Goal: Task Accomplishment & Management: Manage account settings

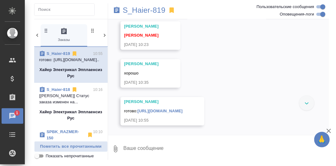
scroll to position [8025, 0]
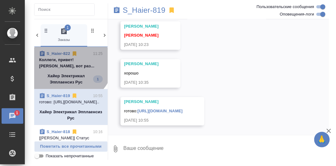
click at [66, 58] on p "Коллеги, привет! Арсеньева Вера, вот раз..." at bounding box center [71, 63] width 64 height 12
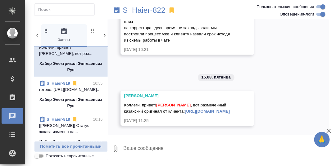
scroll to position [0, 0]
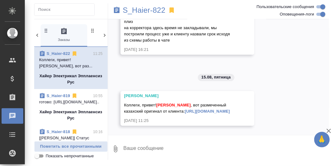
click at [60, 96] on link "S_Haier-819" at bounding box center [59, 96] width 24 height 5
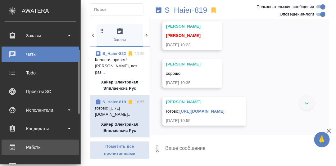
scroll to position [93, 0]
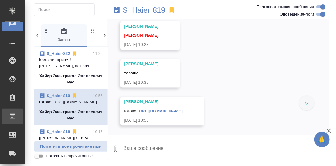
click at [12, 117] on div "Работы" at bounding box center [5, 116] width 16 height 9
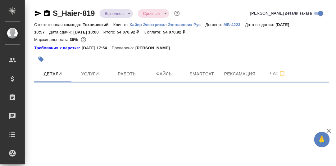
select select "RU"
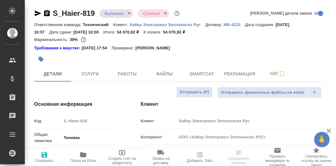
type textarea "x"
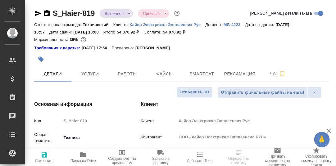
type textarea "x"
type input "[PERSON_NAME]"
type textarea "x"
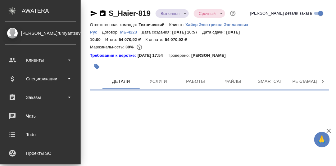
select select "RU"
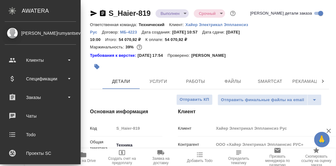
type textarea "x"
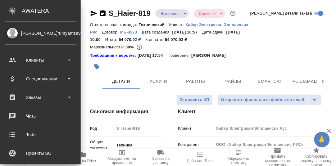
type textarea "x"
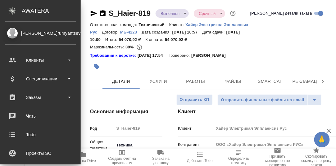
type textarea "x"
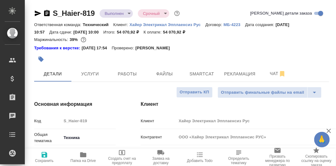
type textarea "x"
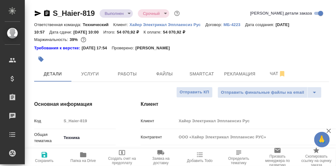
type textarea "x"
click at [274, 73] on span "Чат" at bounding box center [278, 74] width 30 height 8
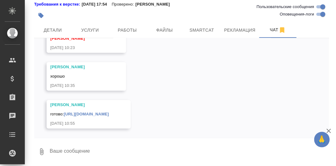
scroll to position [7519, 0]
click at [109, 112] on link "[URL][DOMAIN_NAME]" at bounding box center [86, 114] width 45 height 5
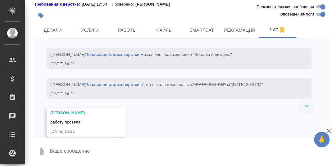
scroll to position [5717, 0]
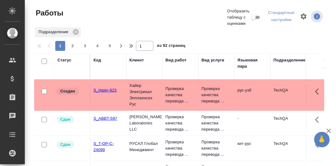
click at [107, 89] on link "S_Haier-823" at bounding box center [105, 90] width 23 height 5
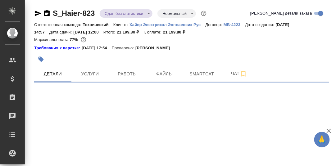
select select "RU"
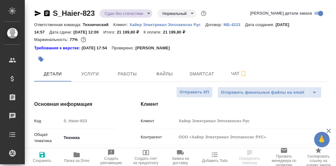
type textarea "x"
click at [131, 74] on span "Работы" at bounding box center [128, 74] width 30 height 8
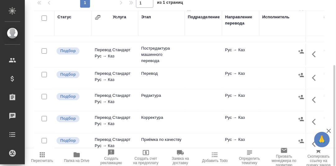
scroll to position [137, 0]
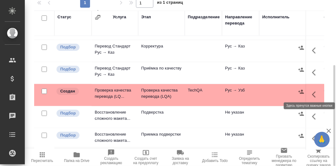
click at [312, 91] on icon "button" at bounding box center [315, 94] width 7 height 7
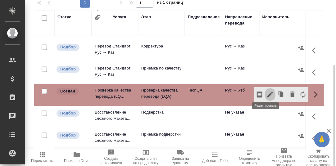
click at [268, 92] on icon "button" at bounding box center [271, 95] width 6 height 6
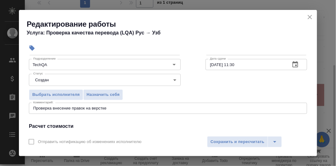
scroll to position [62, 0]
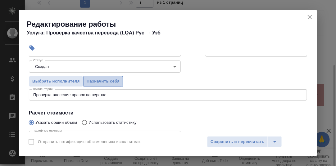
click at [114, 80] on span "Назначить себя" at bounding box center [103, 81] width 33 height 7
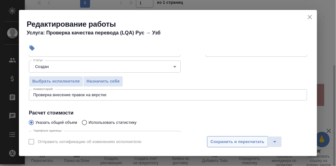
click at [245, 139] on span "Сохранить и пересчитать" at bounding box center [238, 142] width 54 height 7
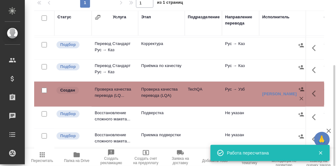
click at [312, 93] on icon "button" at bounding box center [314, 94] width 4 height 6
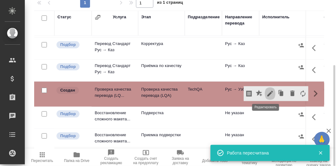
click at [267, 91] on icon "button" at bounding box center [270, 93] width 7 height 7
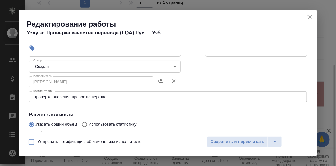
scroll to position [31, 0]
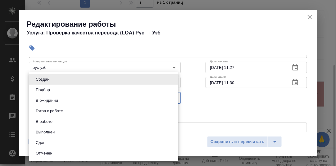
drag, startPoint x: 173, startPoint y: 98, endPoint x: 108, endPoint y: 108, distance: 66.4
click at [173, 98] on body "🙏 .cls-1 fill:#fff; AWATERA Румянцева Дарья d.rumyantseva Клиенты Спецификации …" at bounding box center [168, 83] width 336 height 166
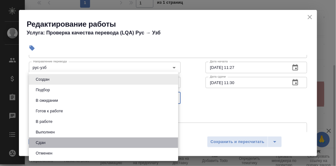
click at [48, 140] on li "Сдан" at bounding box center [104, 143] width 150 height 11
type input "closed"
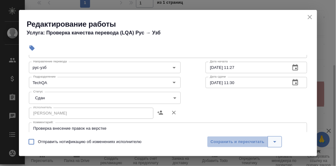
drag, startPoint x: 247, startPoint y: 139, endPoint x: 278, endPoint y: 139, distance: 31.7
click at [246, 139] on span "Сохранить и пересчитать" at bounding box center [238, 142] width 54 height 7
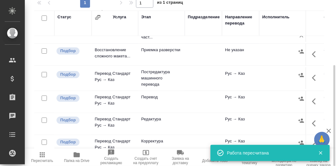
scroll to position [13, 0]
